Goal: Find contact information: Find contact information

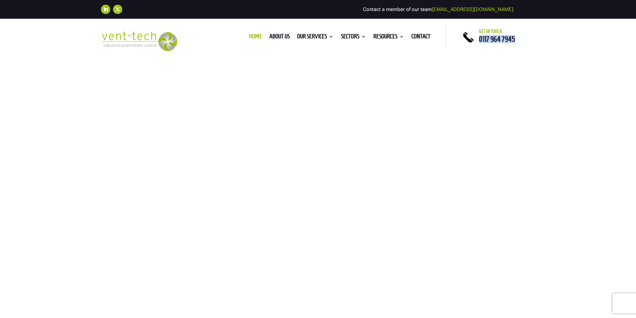
drag, startPoint x: 537, startPoint y: 44, endPoint x: 479, endPoint y: 43, distance: 58.2
click at [479, 43] on div "Home About us Our Services Consultancy Design Installation Commissioning Testin…" at bounding box center [318, 38] width 636 height 39
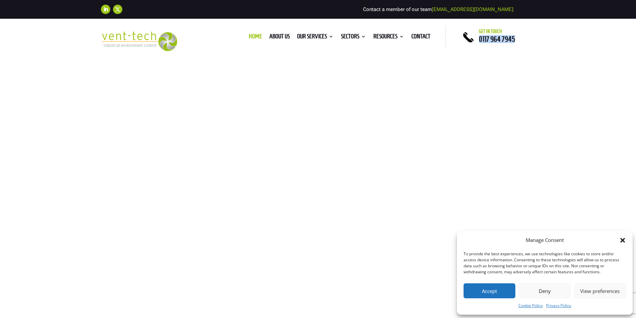
copy span "0117 964 7945"
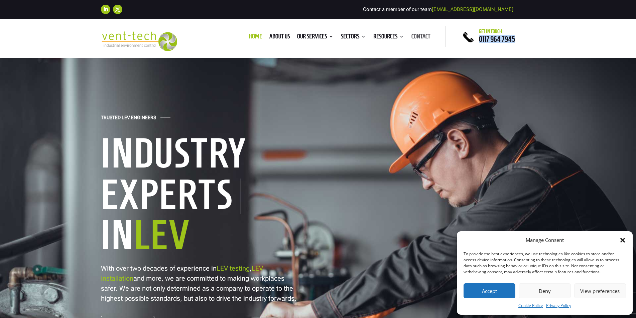
click at [420, 37] on link "Contact" at bounding box center [420, 37] width 19 height 7
click at [505, 289] on button "Accept" at bounding box center [489, 291] width 52 height 15
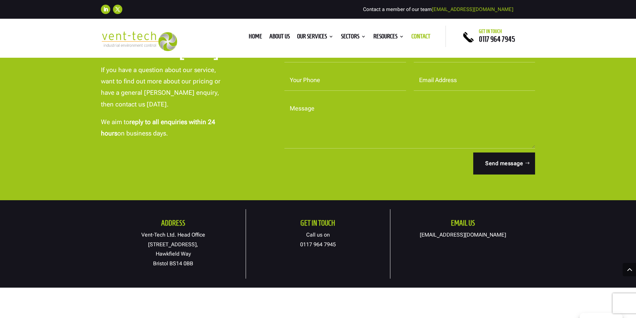
scroll to position [301, 0]
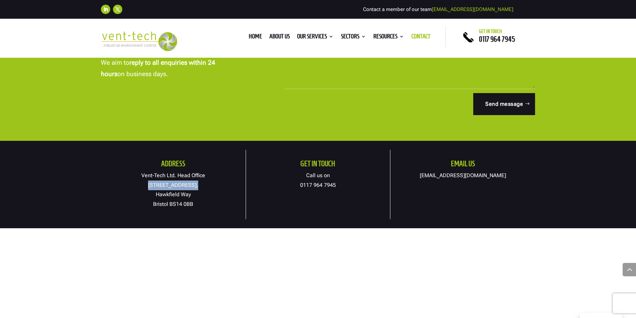
drag, startPoint x: 152, startPoint y: 183, endPoint x: 195, endPoint y: 185, distance: 43.1
click at [195, 185] on p "Vent-Tech Ltd. Head Office [STREET_ADDRESS]" at bounding box center [173, 190] width 145 height 38
copy p "[STREET_ADDRESS],"
drag, startPoint x: 192, startPoint y: 206, endPoint x: 171, endPoint y: 204, distance: 21.1
click at [171, 204] on p "Vent-Tech Ltd. Head Office [STREET_ADDRESS]" at bounding box center [173, 190] width 145 height 38
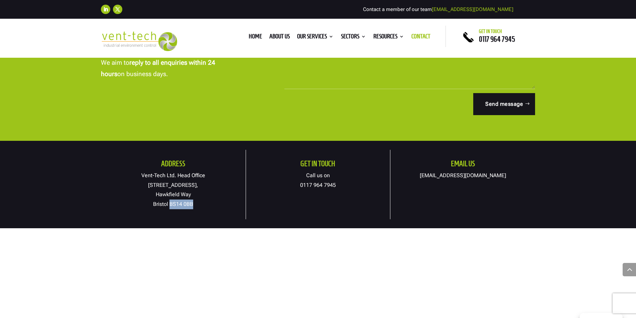
copy p "BS14 0BB"
drag, startPoint x: 153, startPoint y: 191, endPoint x: 190, endPoint y: 193, distance: 37.5
click at [190, 193] on p "Vent-Tech Ltd. Head Office [STREET_ADDRESS]" at bounding box center [173, 190] width 145 height 38
copy p "Hawkfield Way"
drag, startPoint x: 155, startPoint y: 204, endPoint x: 168, endPoint y: 202, distance: 13.5
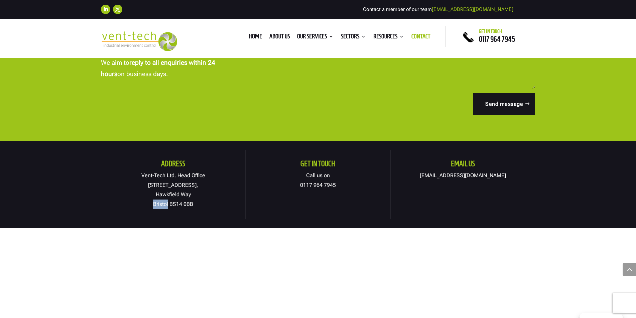
click at [168, 202] on p "Vent-Tech Ltd. Head Office [STREET_ADDRESS]" at bounding box center [173, 190] width 145 height 38
copy p "[GEOGRAPHIC_DATA]"
drag, startPoint x: 193, startPoint y: 193, endPoint x: 157, endPoint y: 193, distance: 36.1
click at [157, 193] on p "Vent-Tech Ltd. Head Office [STREET_ADDRESS]" at bounding box center [173, 190] width 145 height 38
copy p "Hawkfield Way"
